Goal: Information Seeking & Learning: Learn about a topic

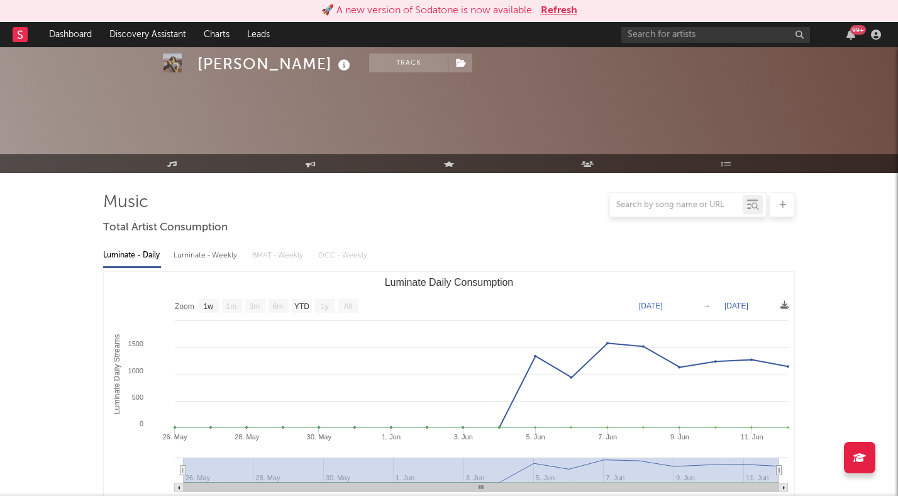
select select "1w"
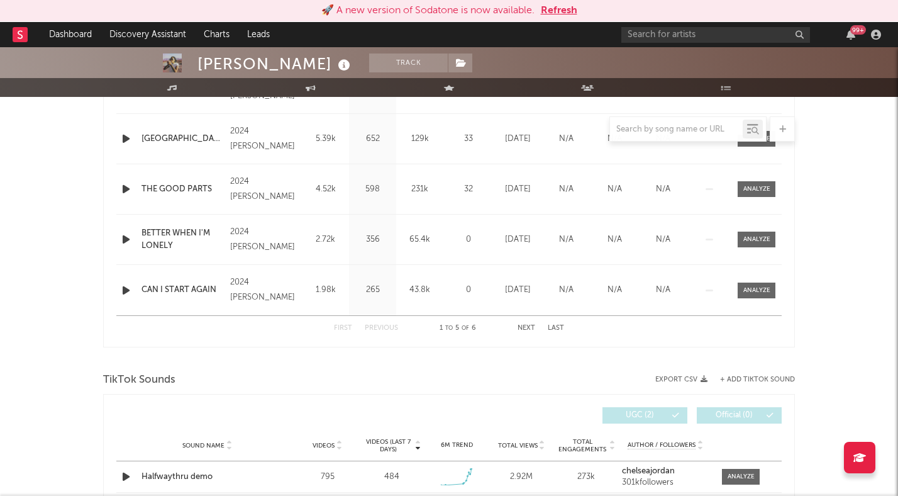
scroll to position [587, 0]
click at [684, 35] on input "text" at bounding box center [716, 35] width 189 height 16
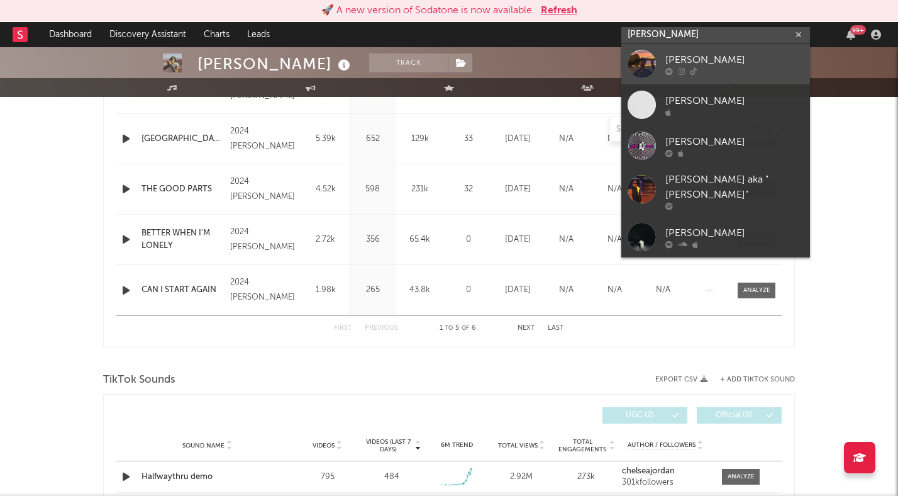
type input "[PERSON_NAME]"
click at [701, 56] on div "[PERSON_NAME]" at bounding box center [735, 59] width 138 height 15
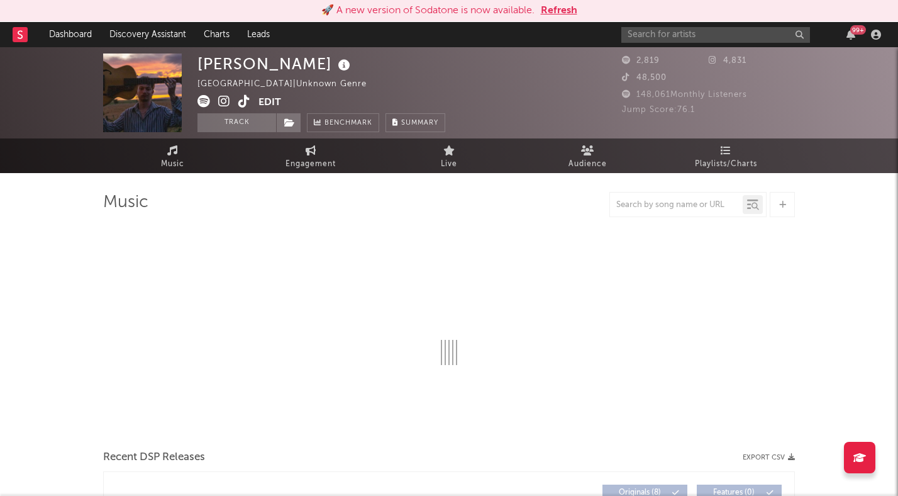
select select "1w"
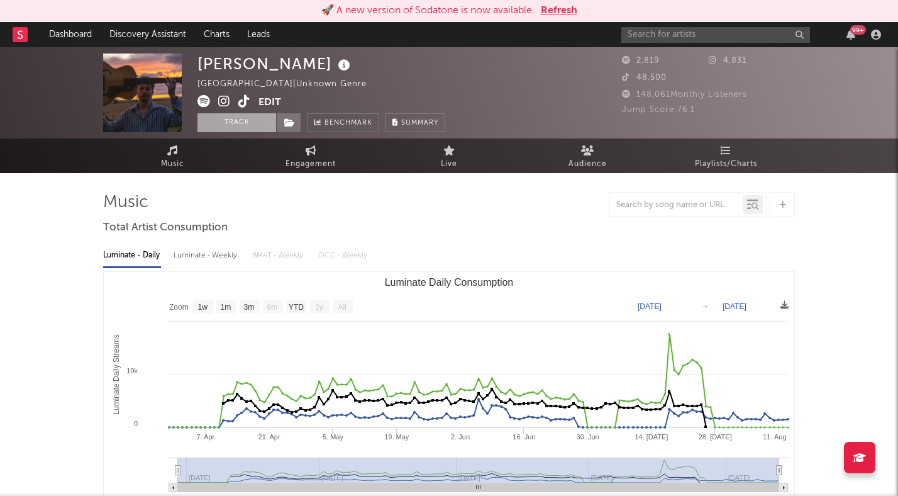
click at [236, 125] on button "Track" at bounding box center [237, 122] width 79 height 19
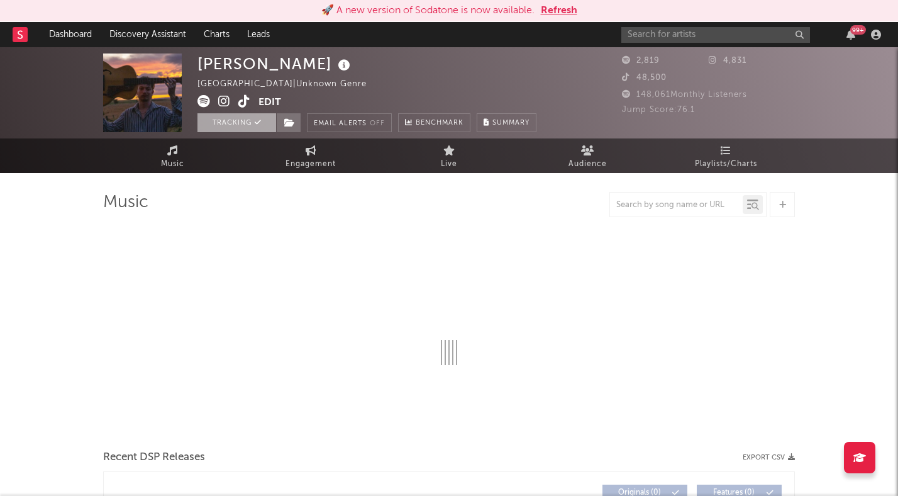
select select "1w"
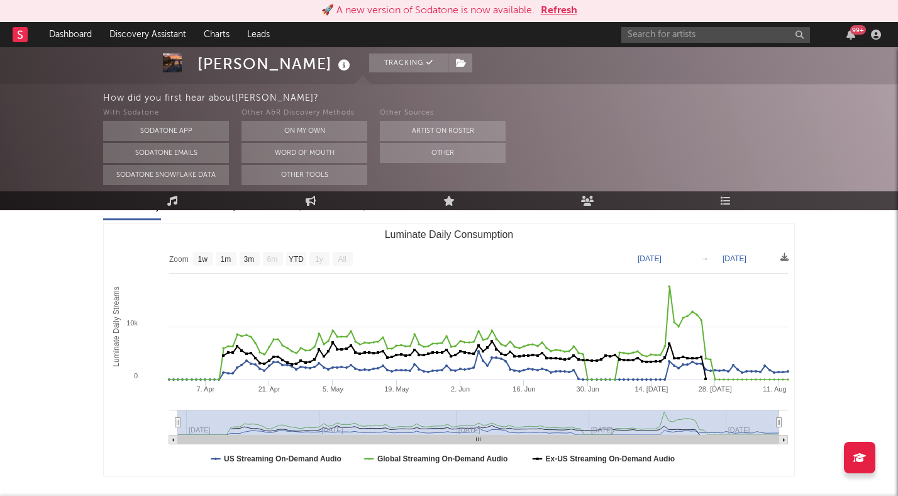
scroll to position [220, 0]
